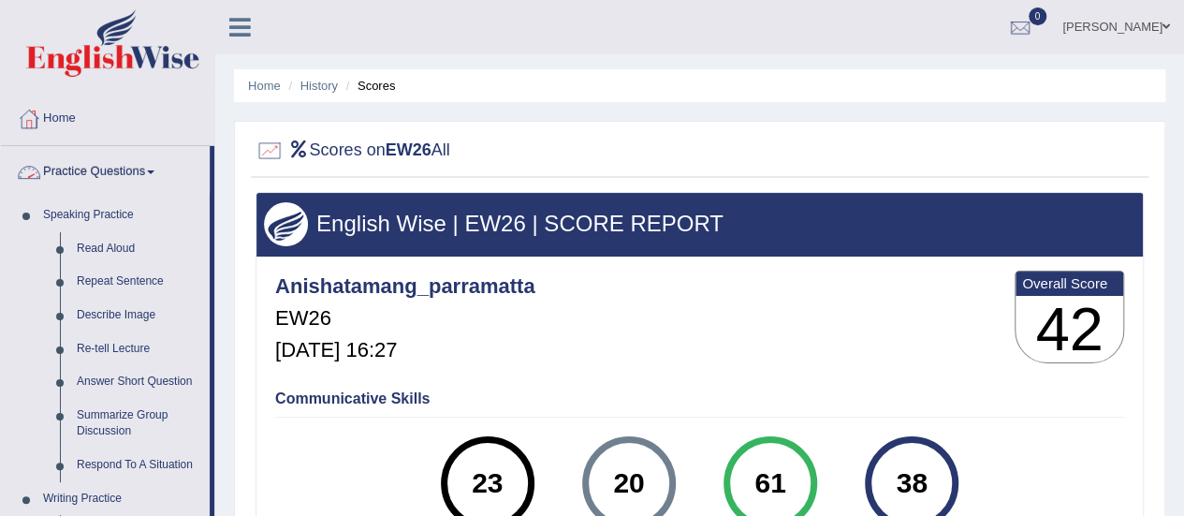
click at [160, 177] on link "Practice Questions" at bounding box center [105, 169] width 209 height 47
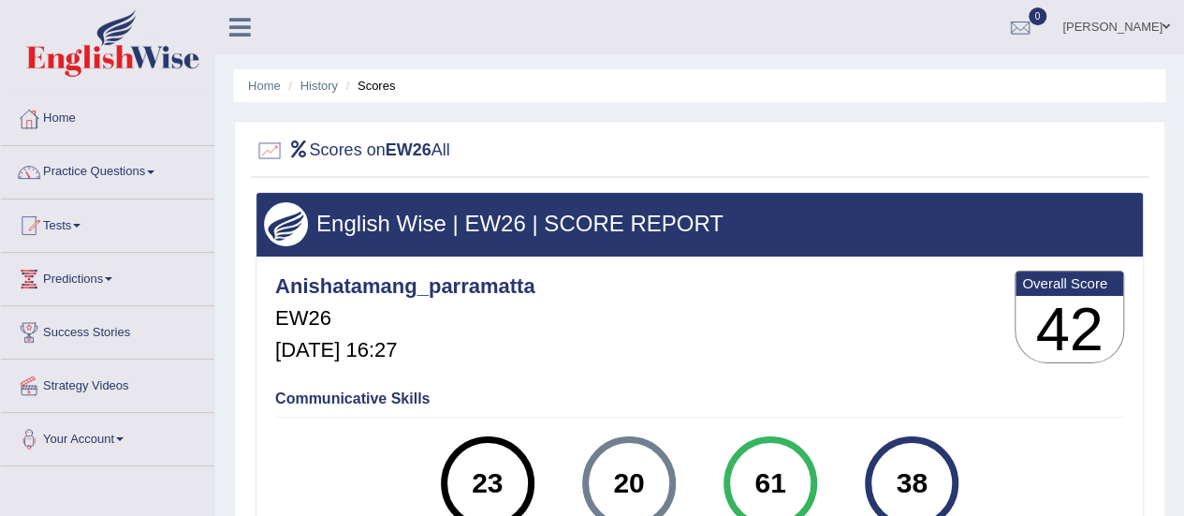
click at [75, 224] on link "Tests" at bounding box center [107, 222] width 213 height 47
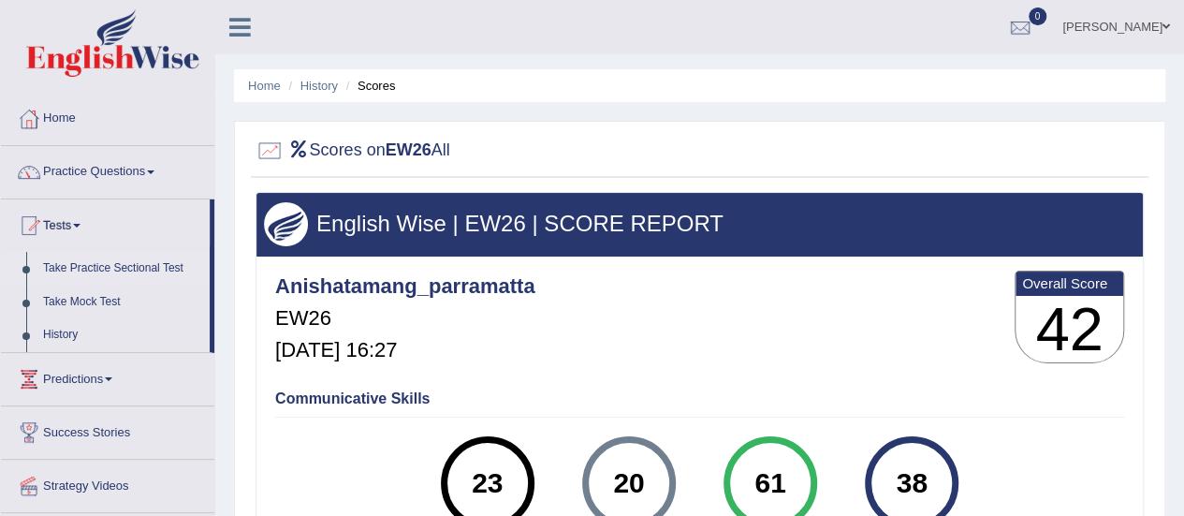
click at [113, 265] on link "Take Practice Sectional Test" at bounding box center [122, 269] width 175 height 34
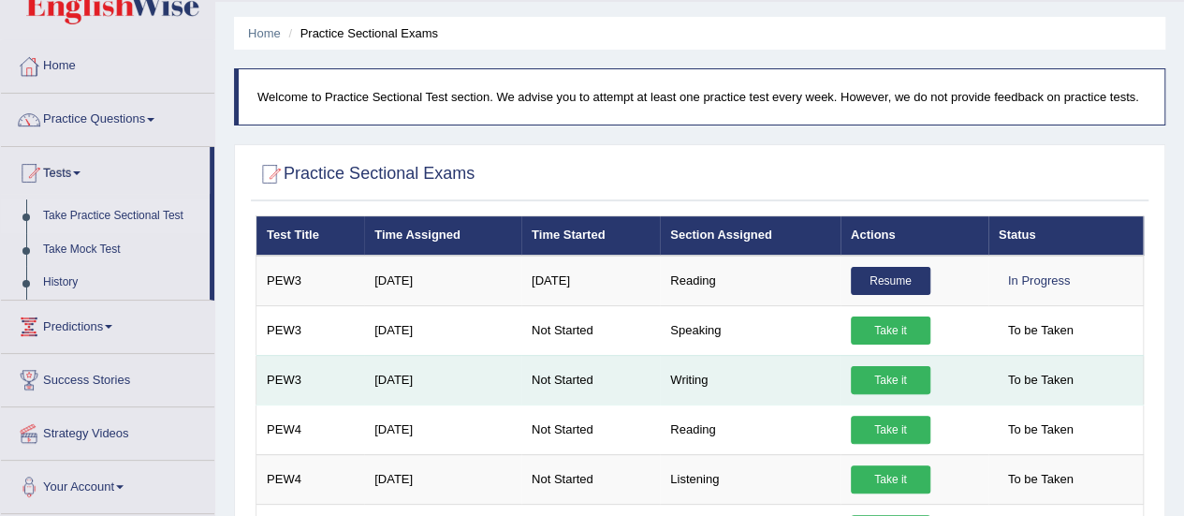
scroll to position [98, 0]
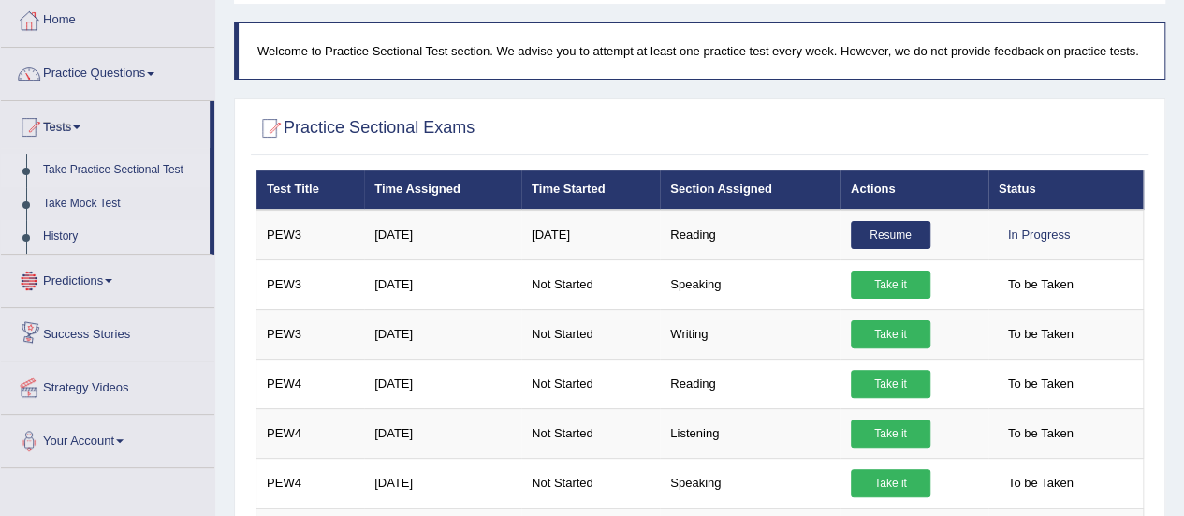
click at [51, 235] on link "History" at bounding box center [122, 237] width 175 height 34
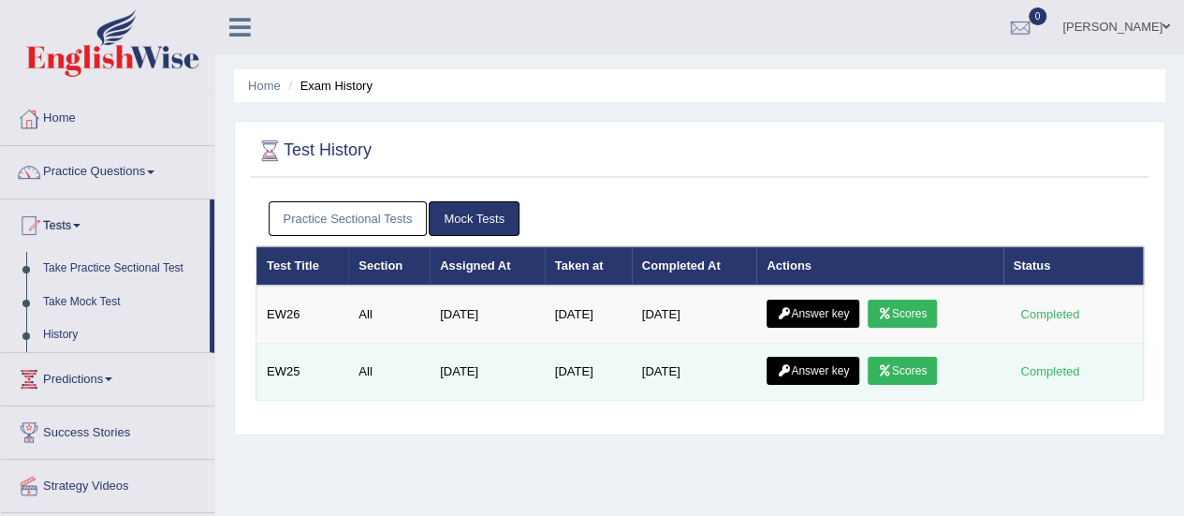
click at [828, 364] on link "Answer key" at bounding box center [813, 371] width 93 height 28
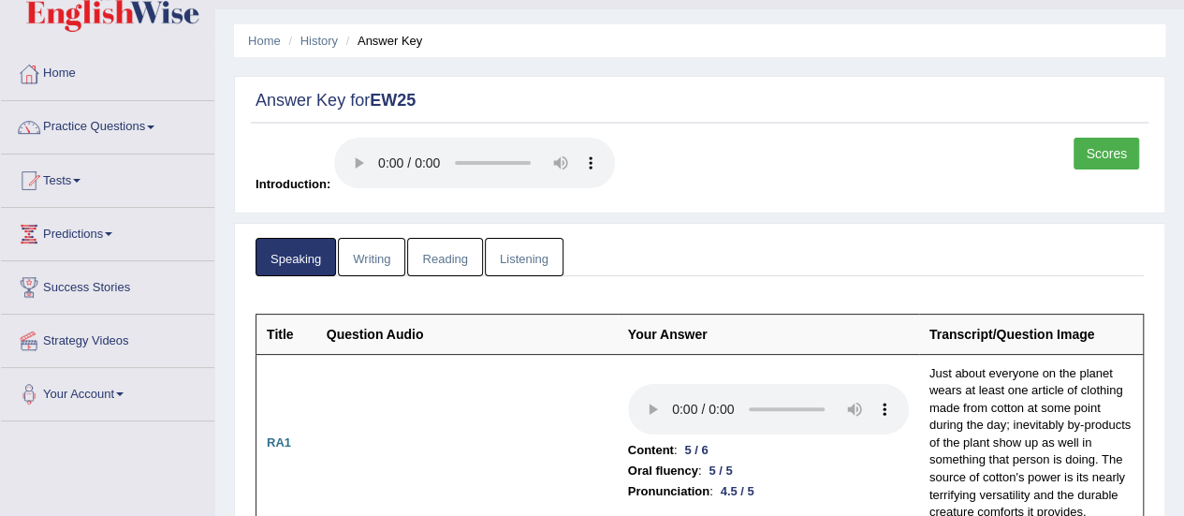
scroll to position [44, 0]
click at [1108, 151] on link "Scores" at bounding box center [1107, 155] width 66 height 32
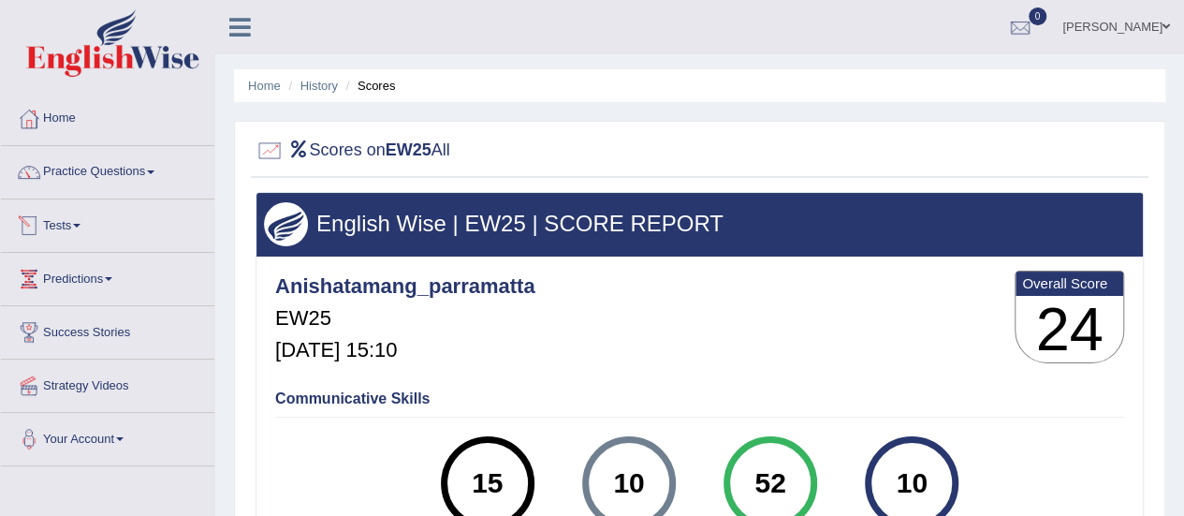
click at [262, 148] on div at bounding box center [270, 151] width 28 height 28
drag, startPoint x: 371, startPoint y: 83, endPoint x: 317, endPoint y: 86, distance: 53.4
click at [317, 86] on ul "Home History Scores" at bounding box center [699, 85] width 931 height 33
click at [317, 86] on link "History" at bounding box center [318, 86] width 37 height 14
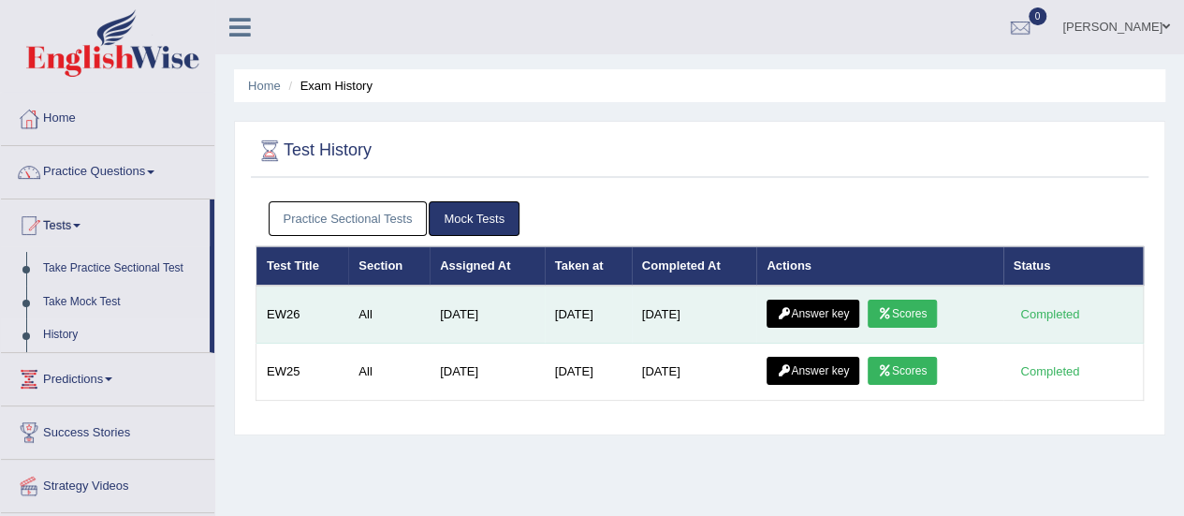
click at [835, 315] on link "Answer key" at bounding box center [813, 314] width 93 height 28
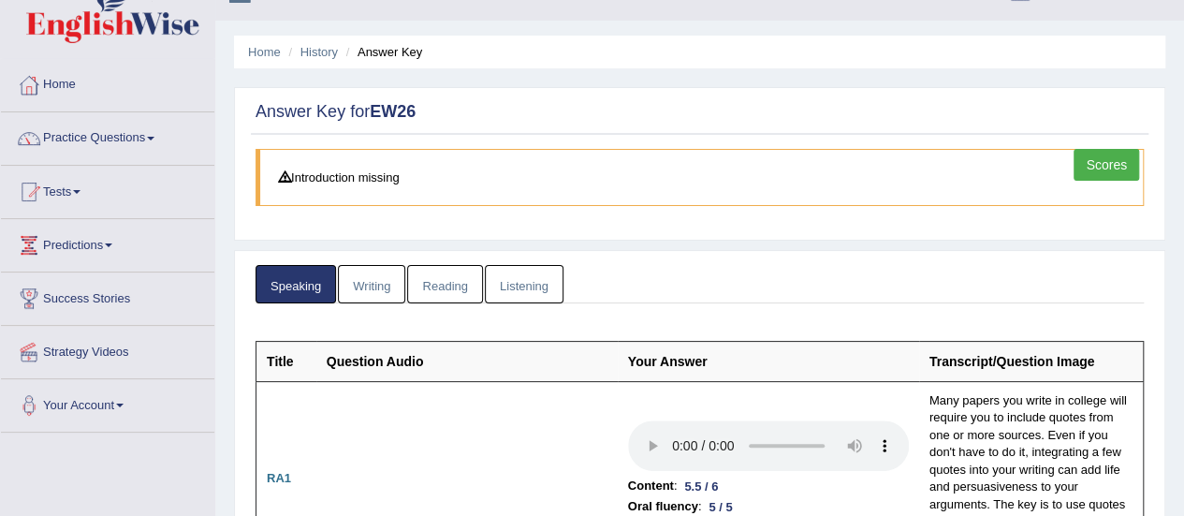
click at [364, 284] on link "Writing" at bounding box center [371, 284] width 67 height 38
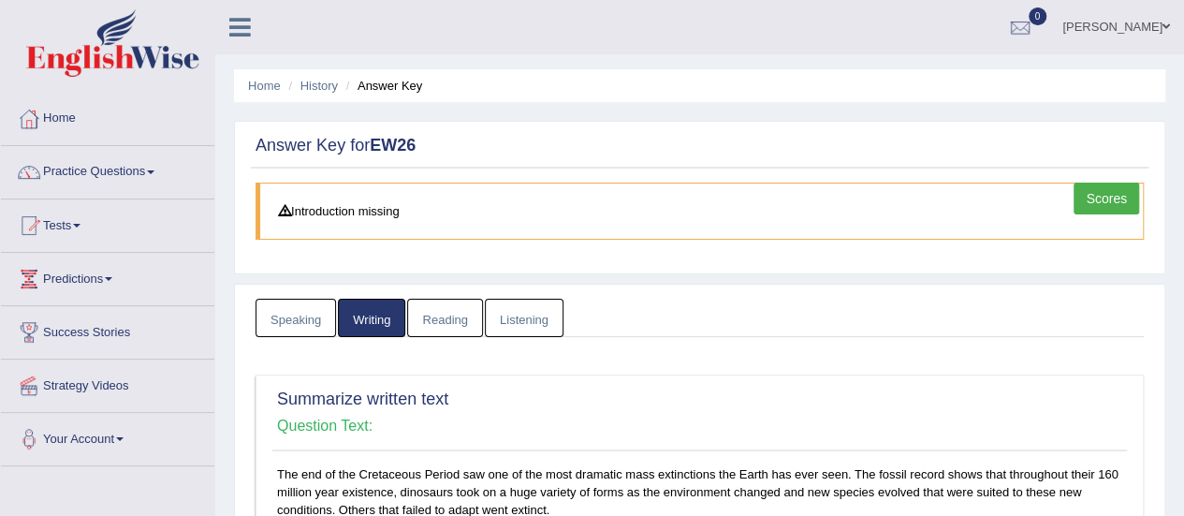
click at [457, 321] on link "Reading" at bounding box center [444, 318] width 75 height 38
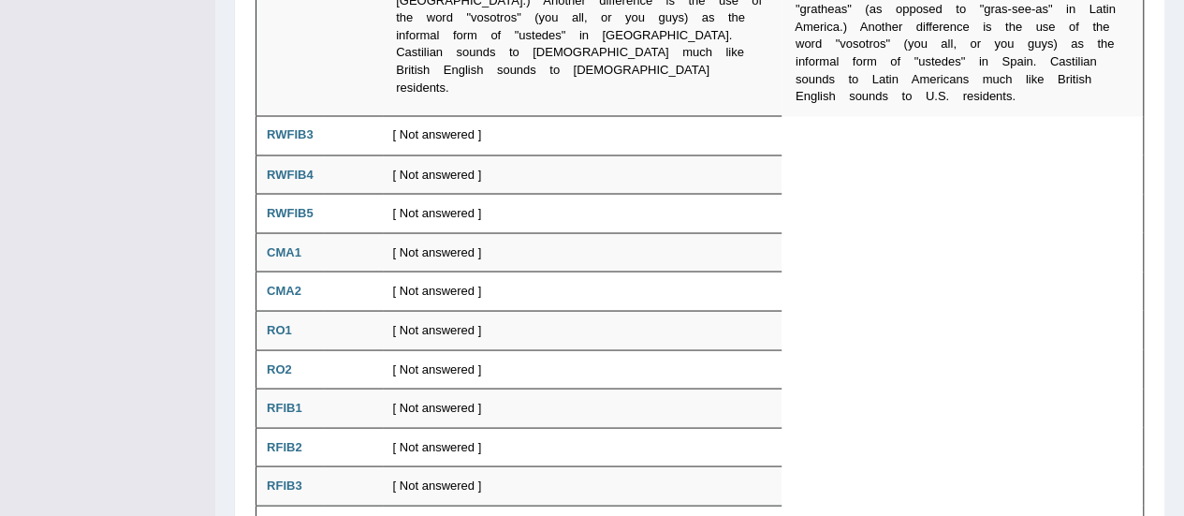
scroll to position [1734, 0]
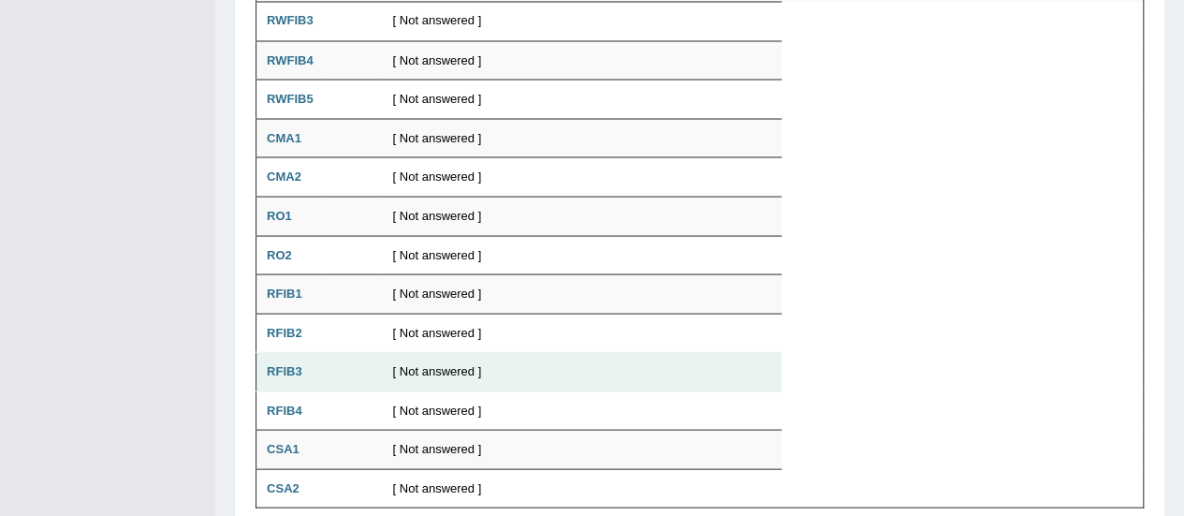
click at [457, 352] on td "[ Not answered ]" at bounding box center [583, 371] width 400 height 39
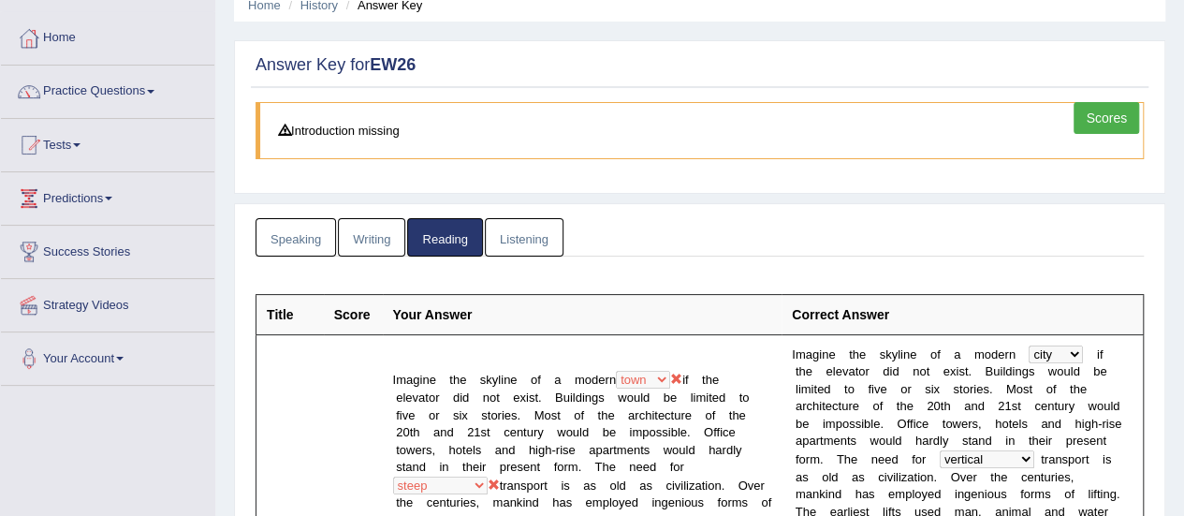
scroll to position [79, 0]
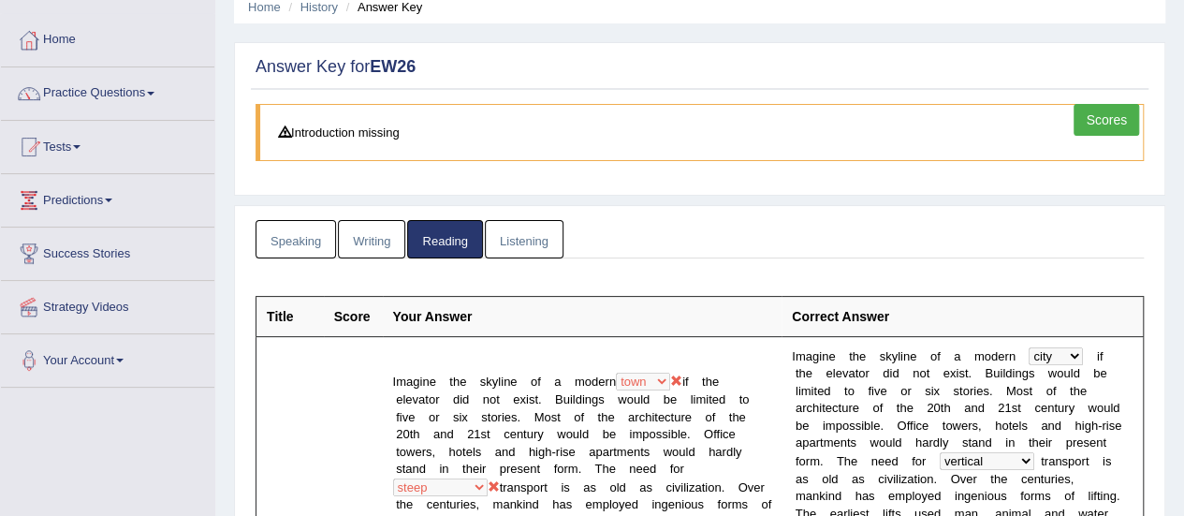
click at [524, 226] on link "Listening" at bounding box center [524, 239] width 79 height 38
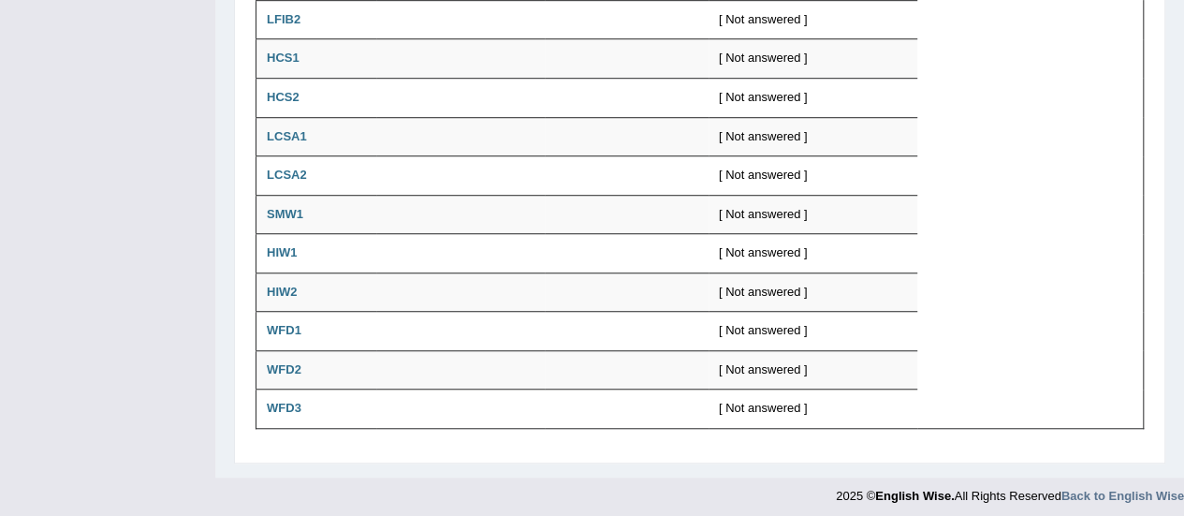
scroll to position [0, 0]
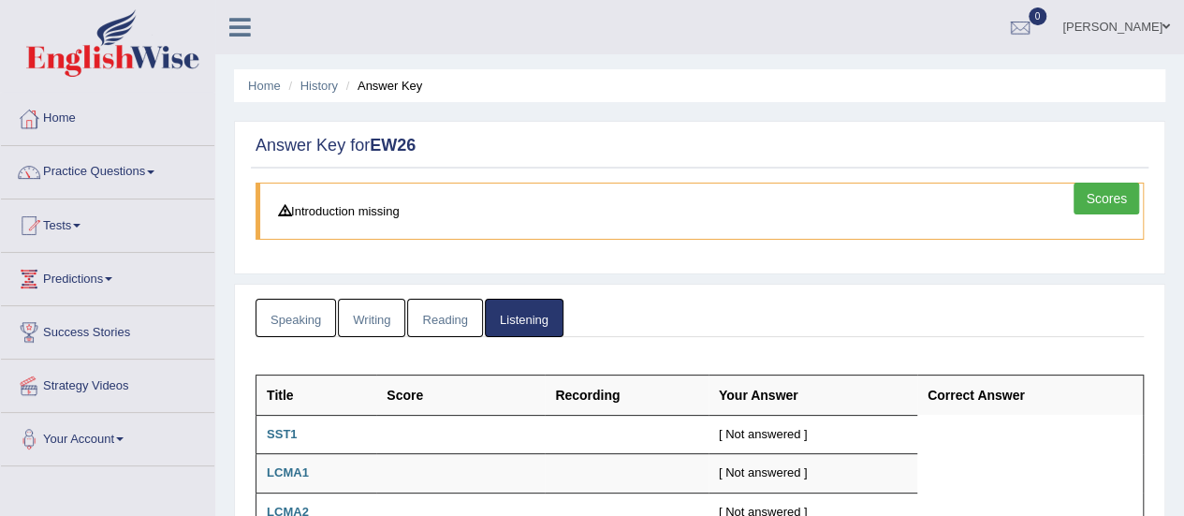
click at [1103, 196] on link "Scores" at bounding box center [1107, 199] width 66 height 32
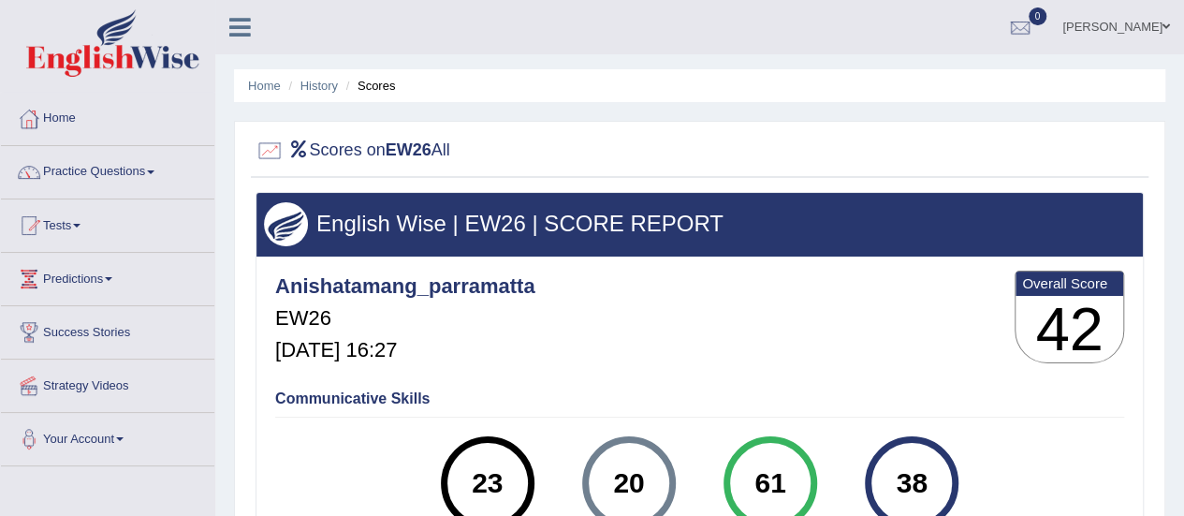
scroll to position [2, 0]
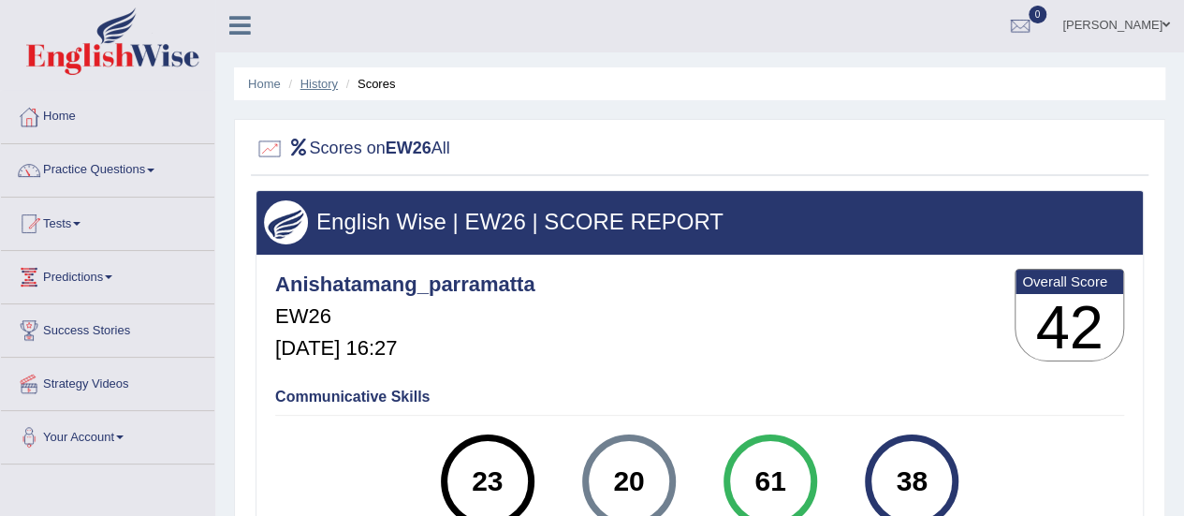
click at [319, 87] on link "History" at bounding box center [318, 84] width 37 height 14
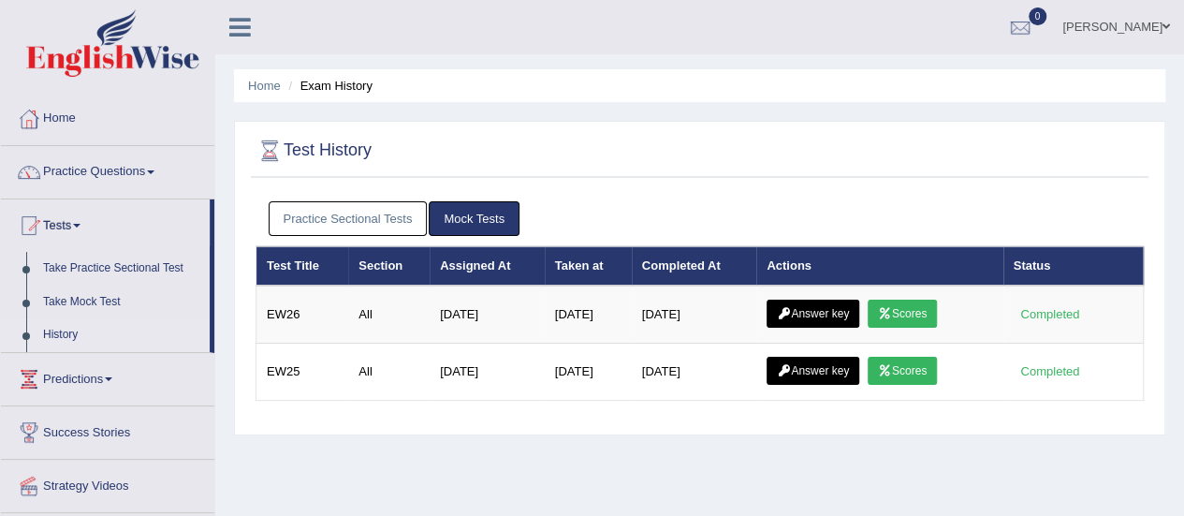
click at [833, 370] on link "Answer key" at bounding box center [813, 371] width 93 height 28
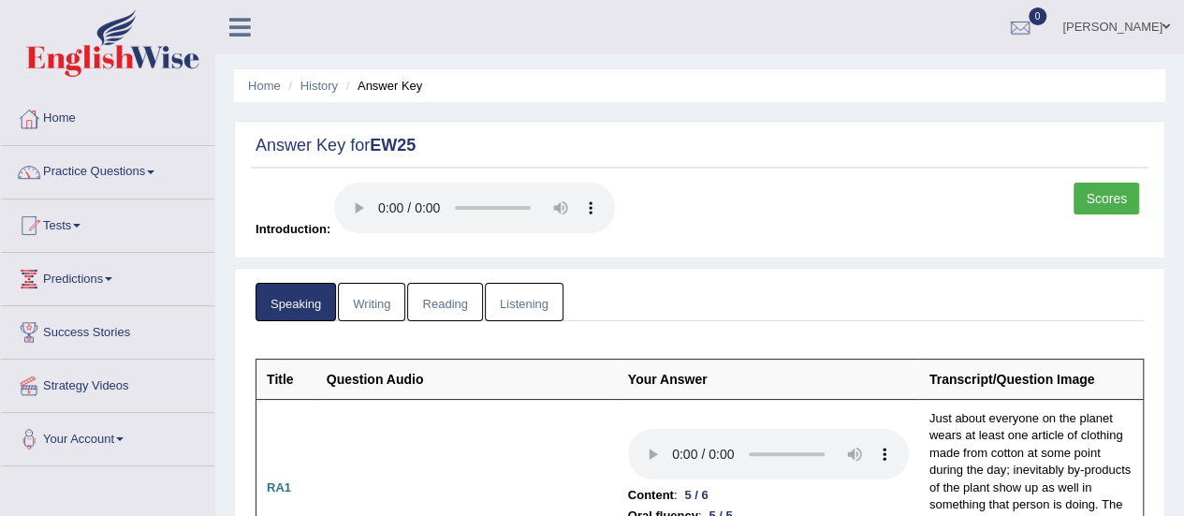
click at [1103, 191] on link "Scores" at bounding box center [1107, 199] width 66 height 32
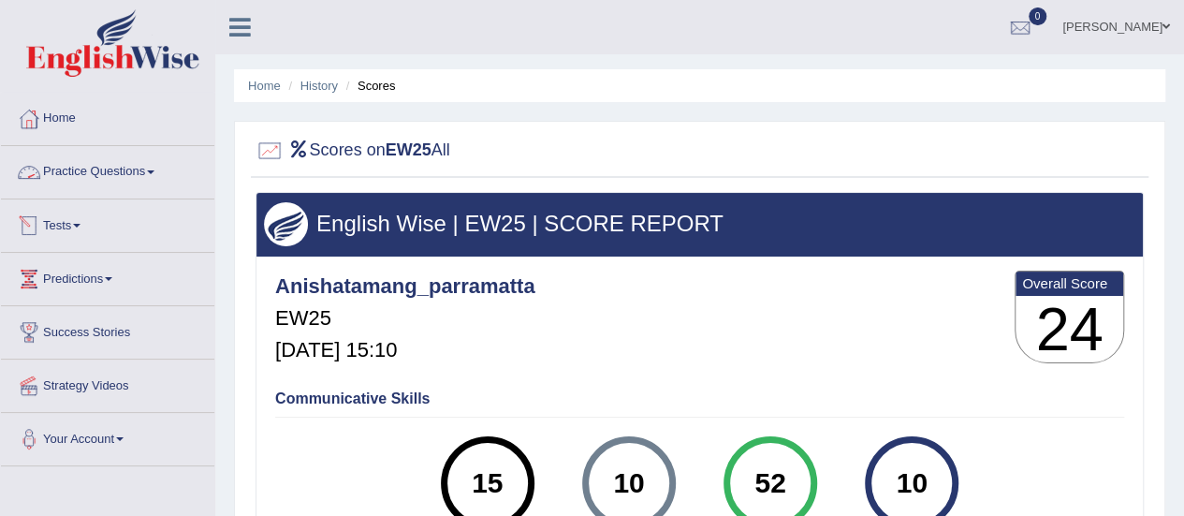
click at [153, 171] on link "Practice Questions" at bounding box center [107, 169] width 213 height 47
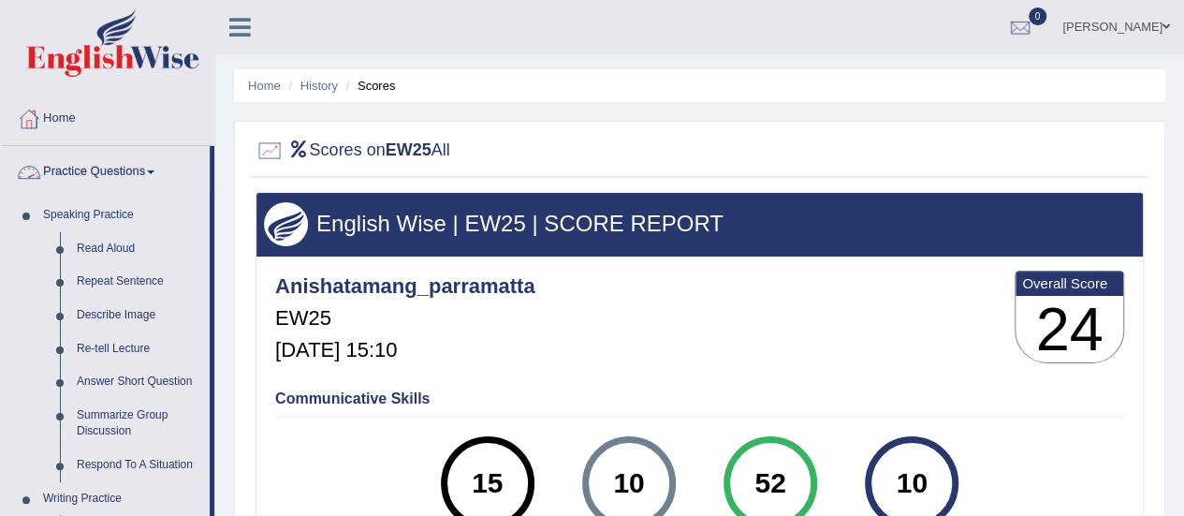
click at [161, 167] on link "Practice Questions" at bounding box center [105, 169] width 209 height 47
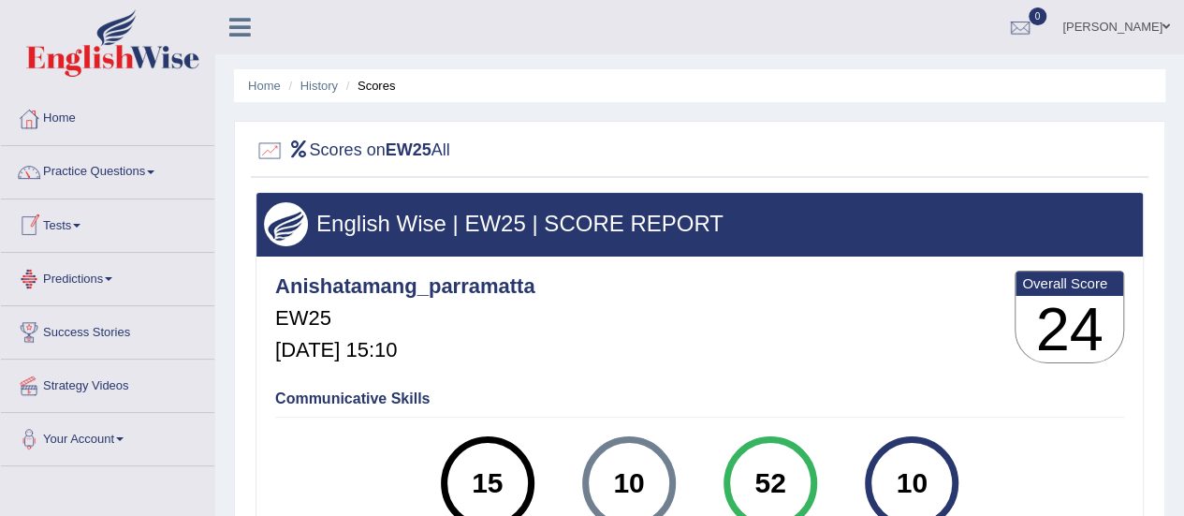
click at [80, 224] on span at bounding box center [76, 226] width 7 height 4
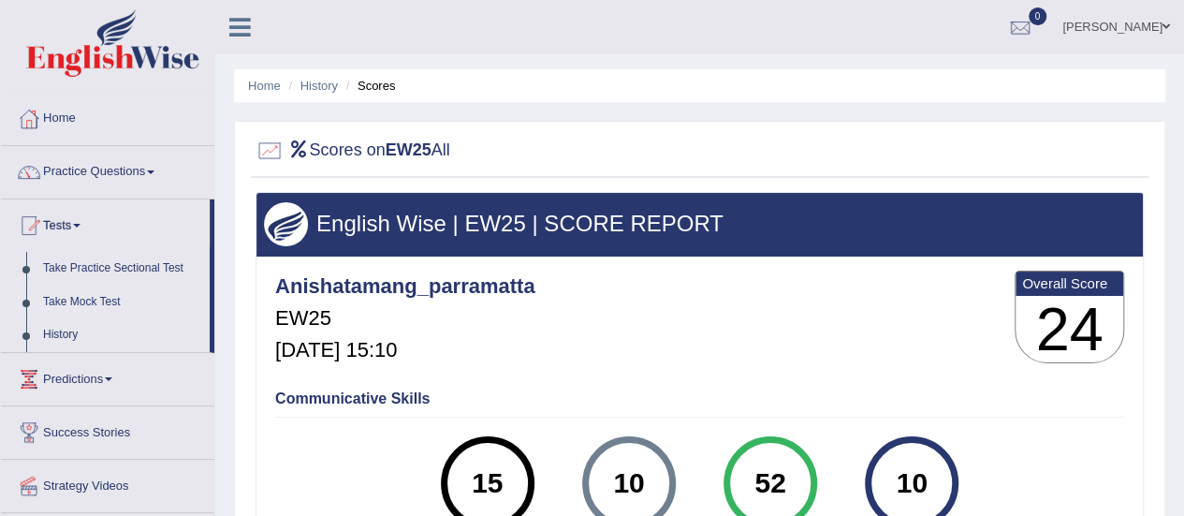
click at [110, 294] on link "Take Mock Test" at bounding box center [122, 302] width 175 height 34
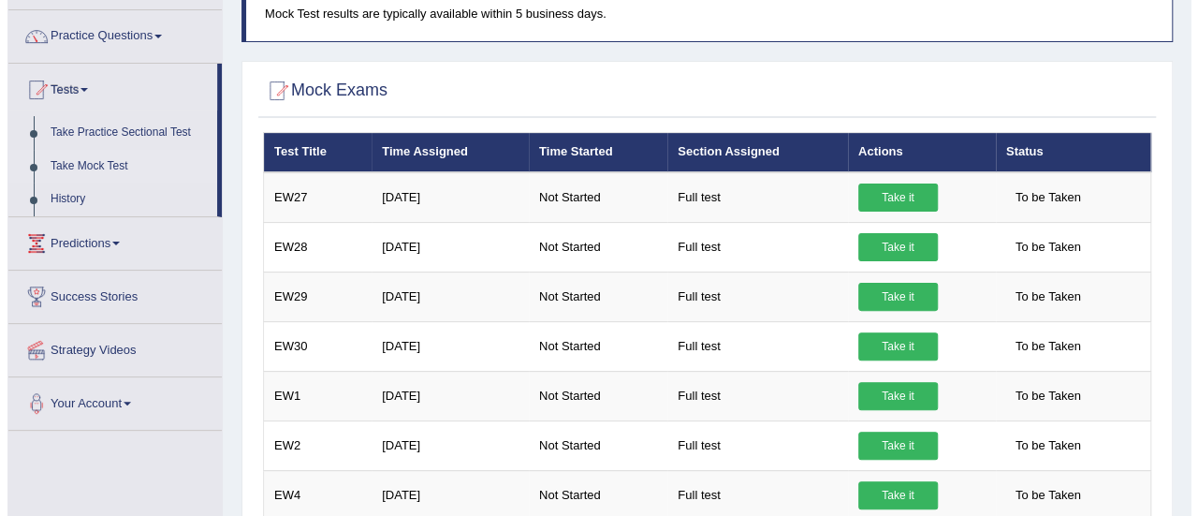
scroll to position [137, 0]
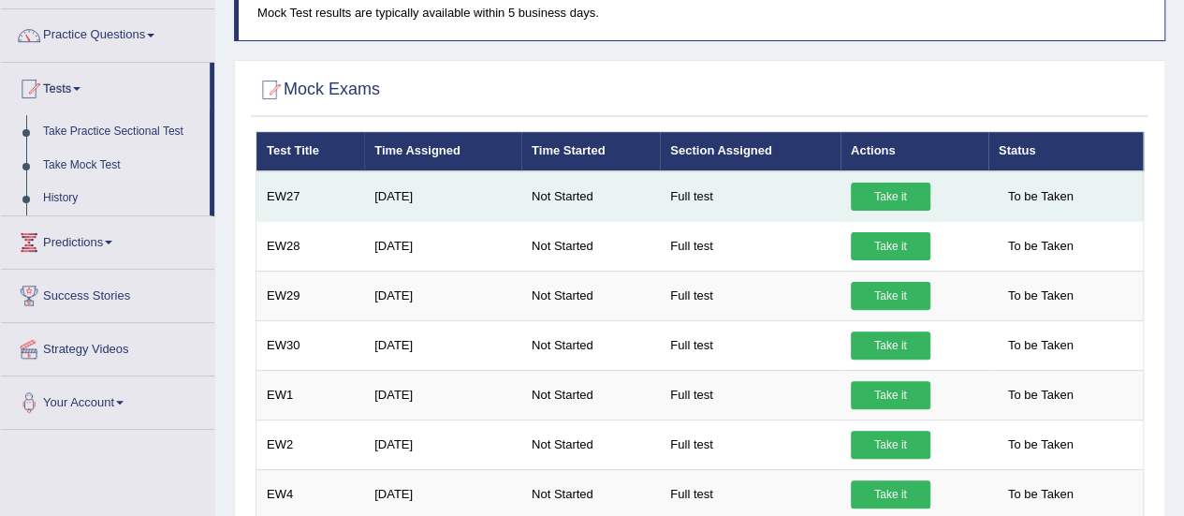
click at [891, 189] on link "Take it" at bounding box center [891, 197] width 80 height 28
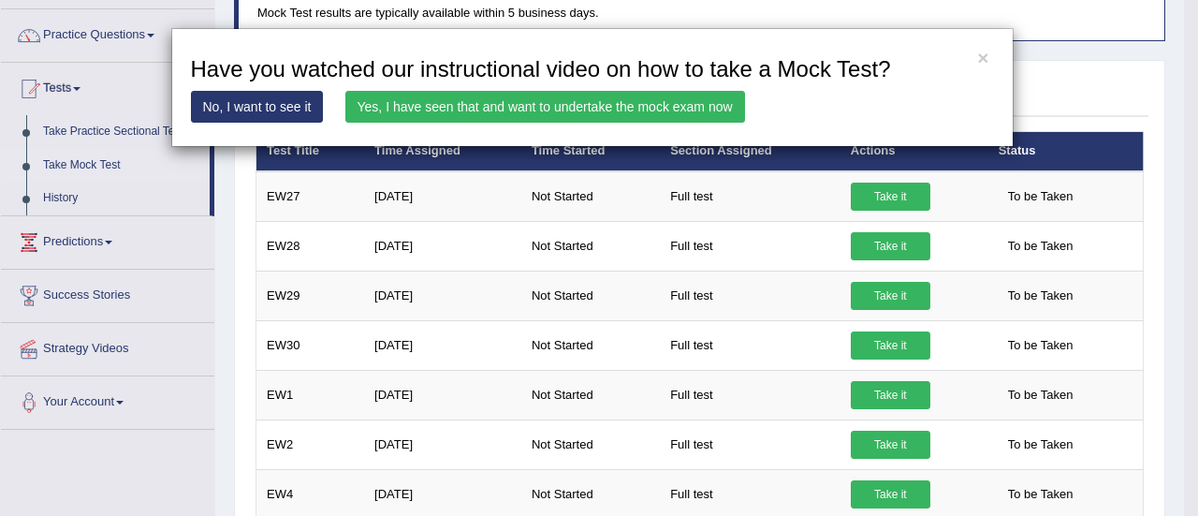
click at [563, 103] on link "Yes, I have seen that and want to undertake the mock exam now" at bounding box center [545, 107] width 400 height 32
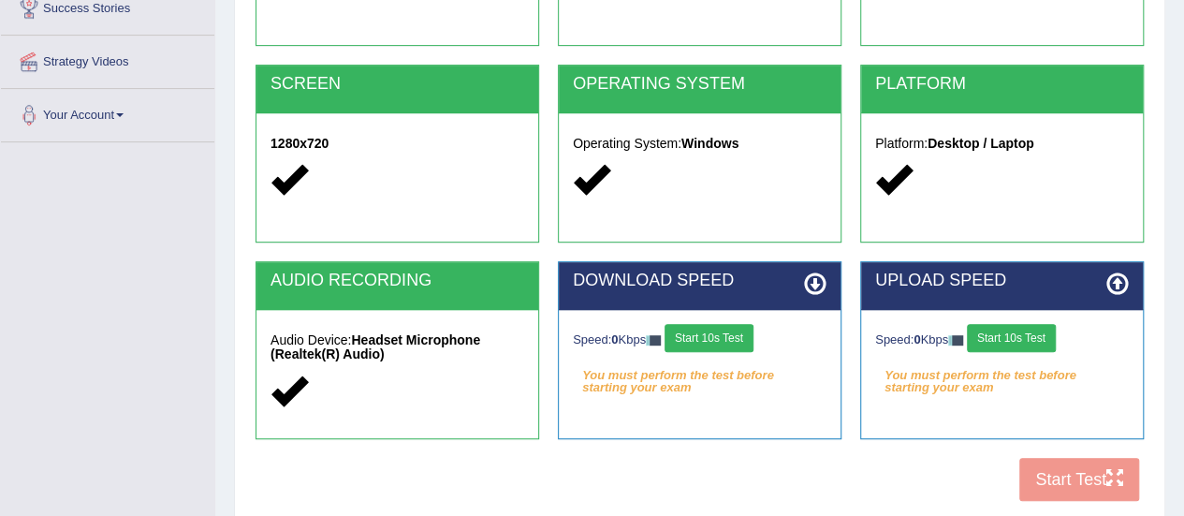
scroll to position [366, 0]
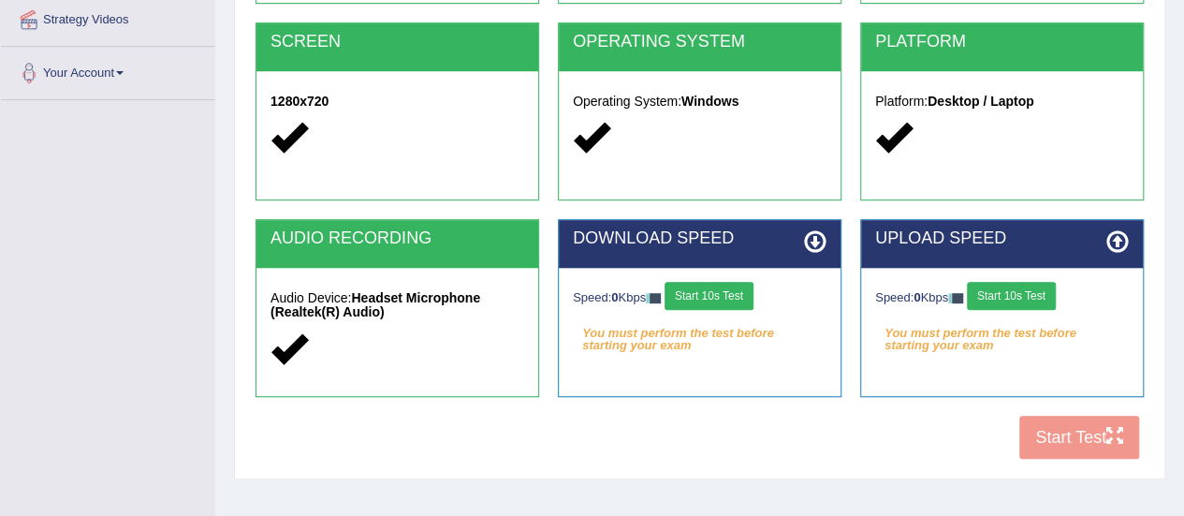
click at [719, 294] on button "Start 10s Test" at bounding box center [709, 296] width 89 height 28
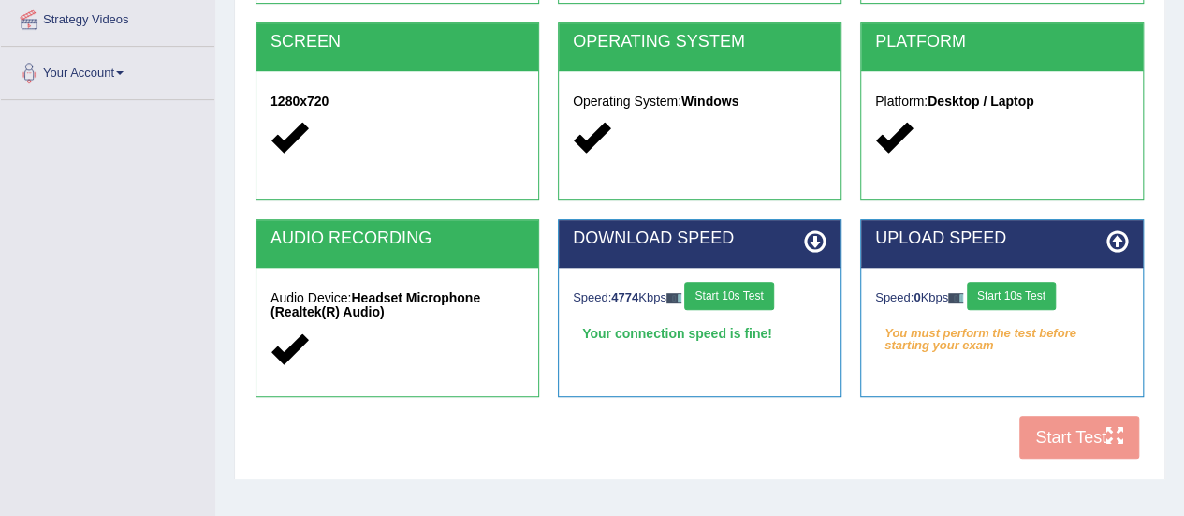
click at [1029, 298] on button "Start 10s Test" at bounding box center [1011, 296] width 89 height 28
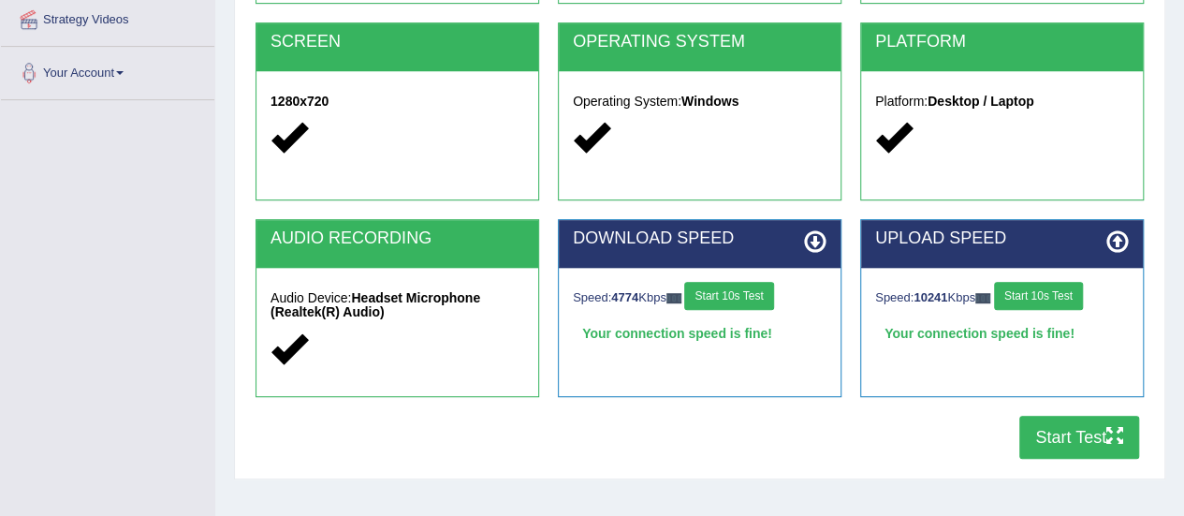
click at [1054, 292] on button "Start 10s Test" at bounding box center [1038, 296] width 89 height 28
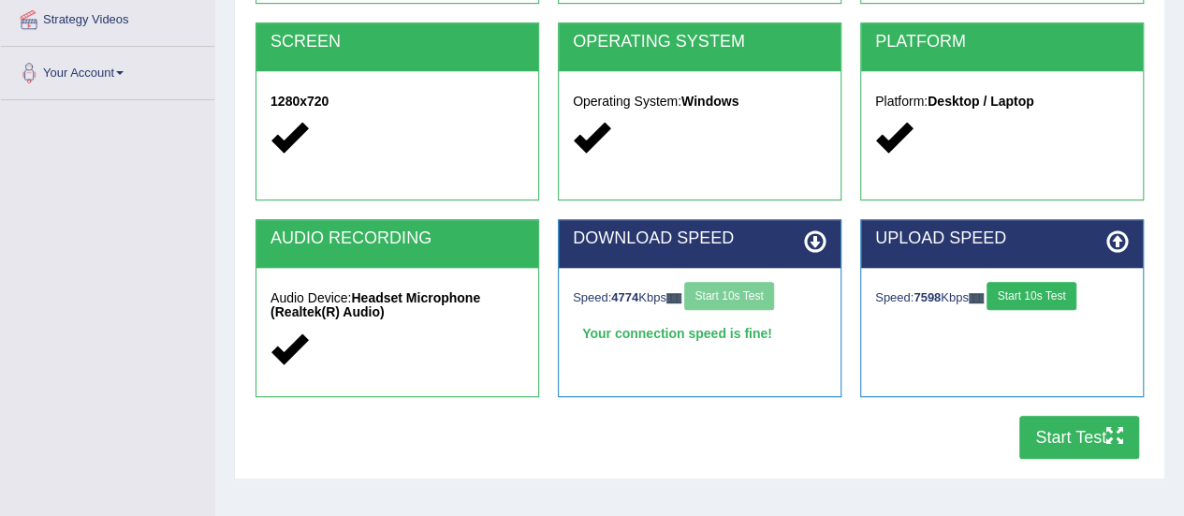
click at [1031, 284] on button "Start 10s Test" at bounding box center [1031, 296] width 89 height 28
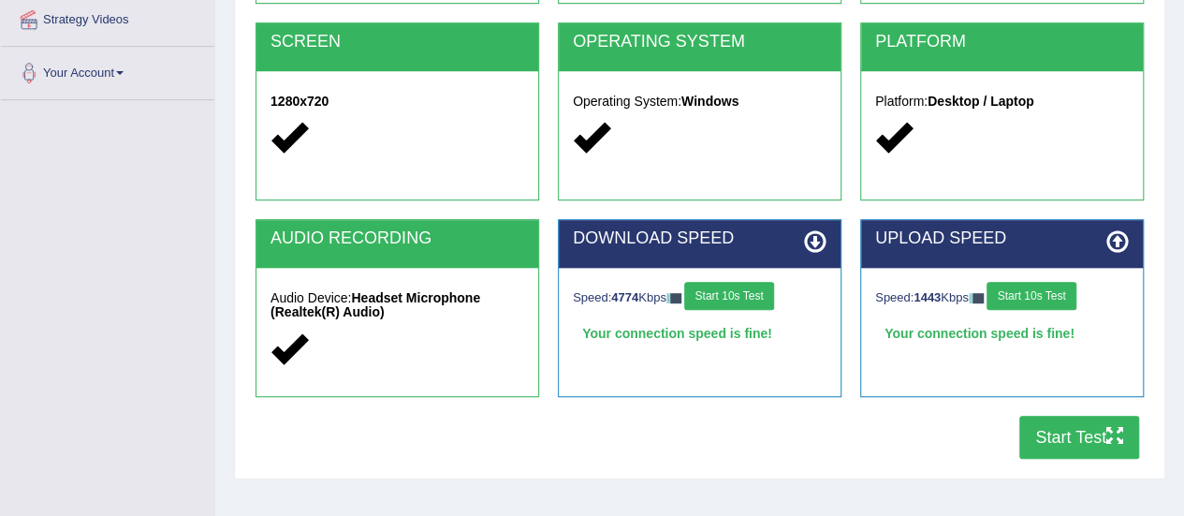
click at [1072, 431] on button "Start Test" at bounding box center [1079, 437] width 120 height 43
